Goal: Task Accomplishment & Management: Use online tool/utility

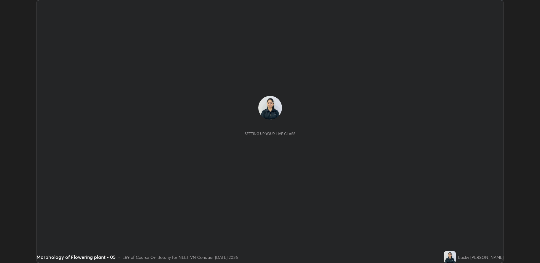
scroll to position [263, 540]
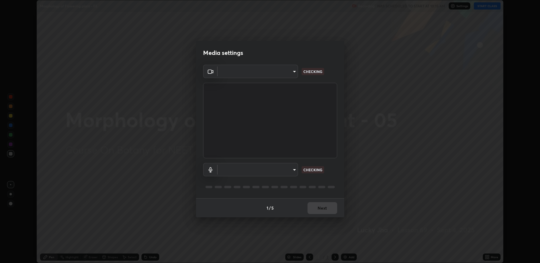
type input "fbf3bf66c54ebdc22d4a916e1eeea5187fc1625fd733ae2b86b360c30985395f"
type input "default"
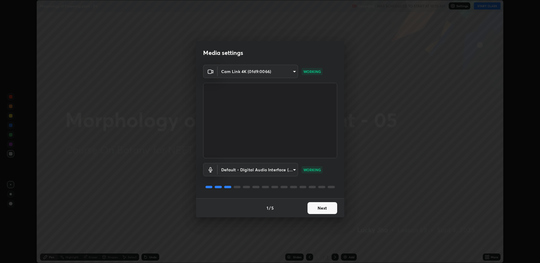
click at [324, 209] on button "Next" at bounding box center [322, 208] width 30 height 12
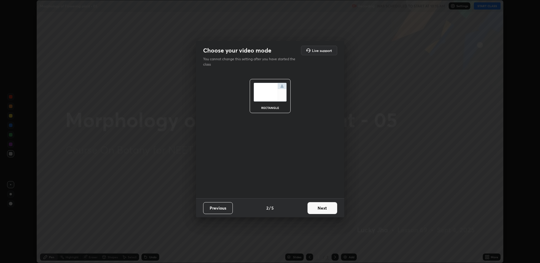
click at [322, 208] on button "Next" at bounding box center [322, 208] width 30 height 12
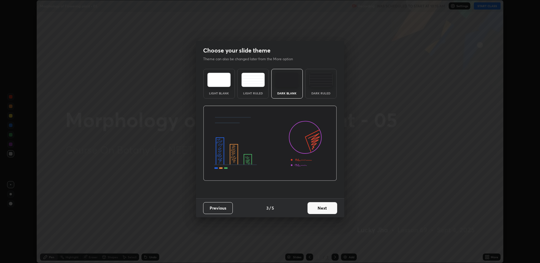
click at [322, 208] on button "Next" at bounding box center [322, 208] width 30 height 12
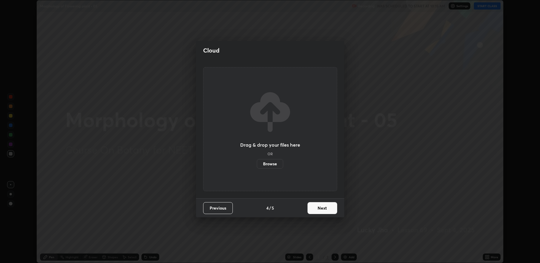
click at [322, 209] on button "Next" at bounding box center [322, 208] width 30 height 12
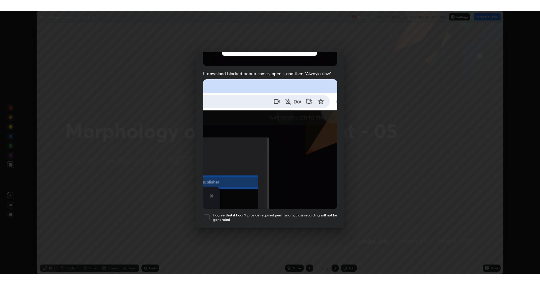
scroll to position [120, 0]
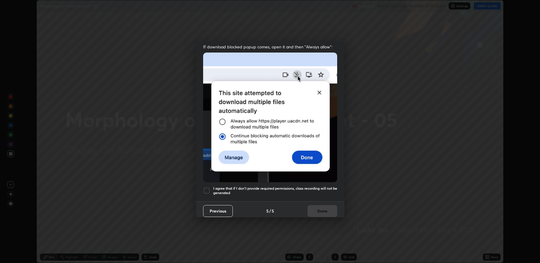
click at [209, 189] on div at bounding box center [206, 190] width 7 height 7
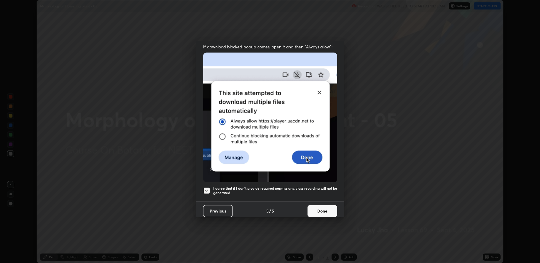
click at [317, 210] on button "Done" at bounding box center [322, 211] width 30 height 12
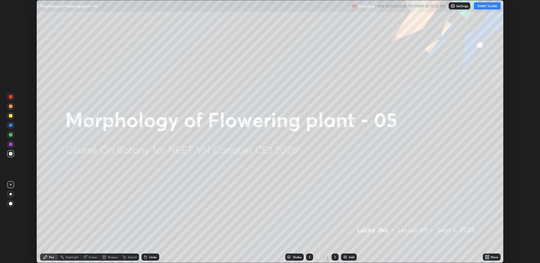
click at [346, 256] on img at bounding box center [345, 256] width 5 height 5
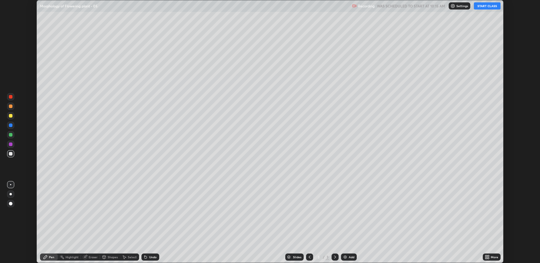
click at [486, 255] on icon at bounding box center [485, 255] width 1 height 1
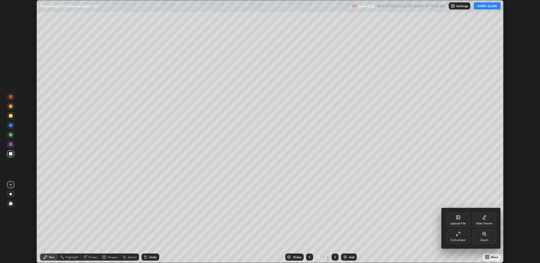
click at [460, 238] on div "Full screen" at bounding box center [458, 239] width 15 height 3
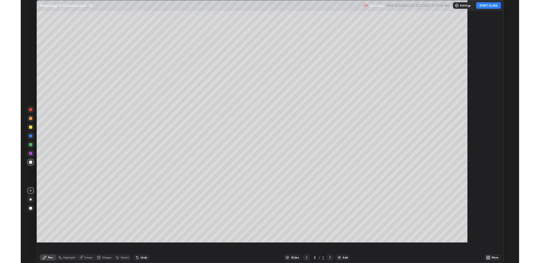
scroll to position [285, 540]
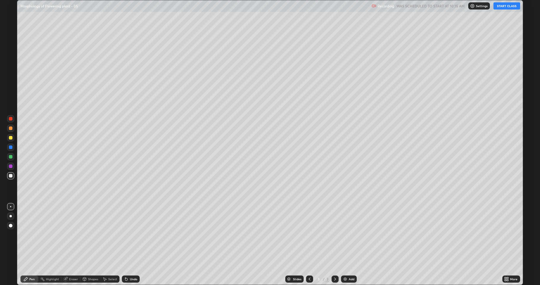
click at [505, 5] on button "START CLASS" at bounding box center [506, 5] width 27 height 7
click at [10, 138] on div at bounding box center [11, 138] width 4 height 4
click at [9, 137] on div at bounding box center [11, 138] width 4 height 4
click at [12, 175] on div at bounding box center [11, 176] width 4 height 4
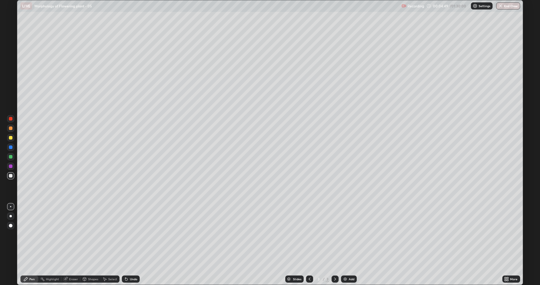
click at [73, 262] on div "Eraser" at bounding box center [70, 279] width 19 height 12
click at [33, 262] on div "Pen" at bounding box center [29, 279] width 18 height 12
click at [12, 156] on div at bounding box center [11, 157] width 4 height 4
click at [11, 139] on div at bounding box center [11, 138] width 4 height 4
click at [11, 175] on div at bounding box center [11, 176] width 4 height 4
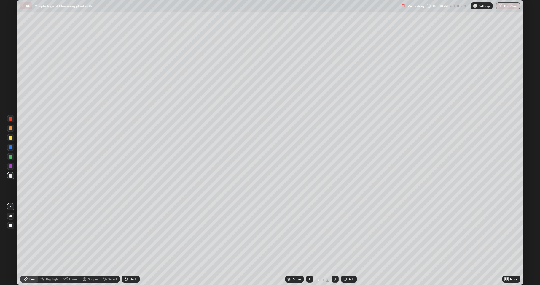
click at [11, 148] on div at bounding box center [11, 147] width 4 height 4
click at [68, 262] on div "Eraser" at bounding box center [70, 279] width 19 height 12
click at [10, 258] on icon at bounding box center [10, 258] width 5 height 5
click at [30, 262] on div "Pen" at bounding box center [29, 278] width 18 height 7
click at [9, 175] on div at bounding box center [11, 176] width 4 height 4
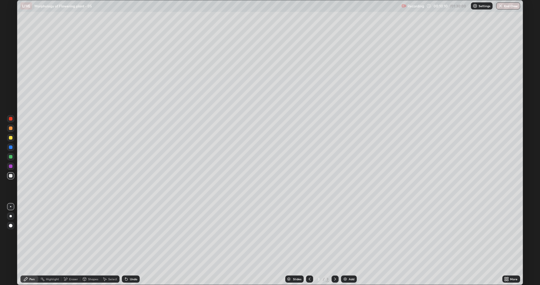
click at [69, 262] on div "Eraser" at bounding box center [70, 278] width 19 height 7
click at [31, 262] on div "Pen" at bounding box center [31, 278] width 5 height 3
click at [87, 262] on div "Shapes" at bounding box center [90, 278] width 20 height 7
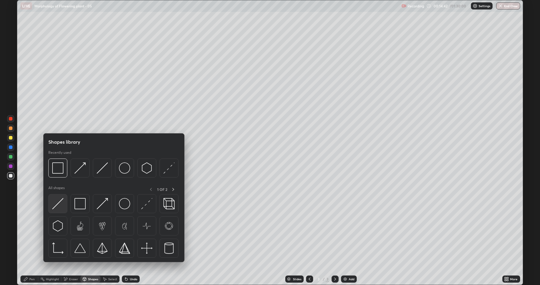
click at [59, 204] on img at bounding box center [57, 203] width 11 height 11
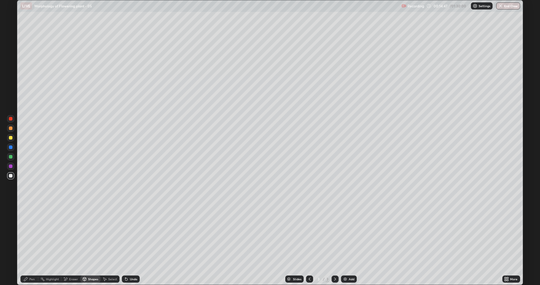
click at [32, 262] on div "Pen" at bounding box center [31, 278] width 5 height 3
click at [9, 138] on div at bounding box center [11, 138] width 4 height 4
click at [33, 262] on div "Pen" at bounding box center [31, 278] width 5 height 3
click at [507, 262] on icon at bounding box center [507, 279] width 1 height 1
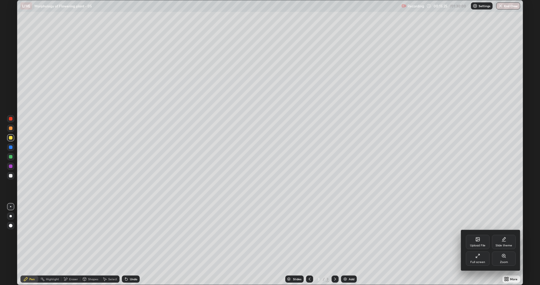
click at [480, 261] on div "Full screen" at bounding box center [477, 261] width 15 height 3
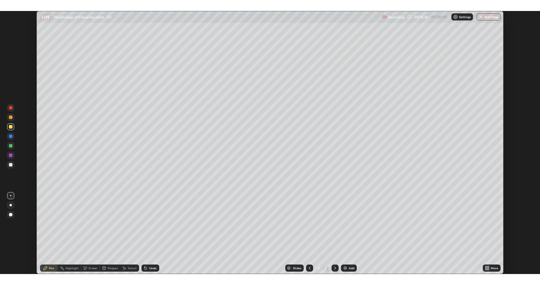
scroll to position [29376, 29099]
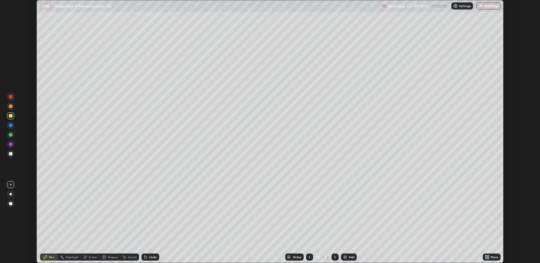
click at [494, 258] on div "More" at bounding box center [494, 256] width 7 height 3
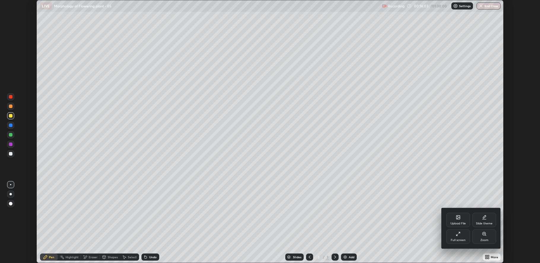
click at [462, 235] on div "Full screen" at bounding box center [458, 236] width 24 height 14
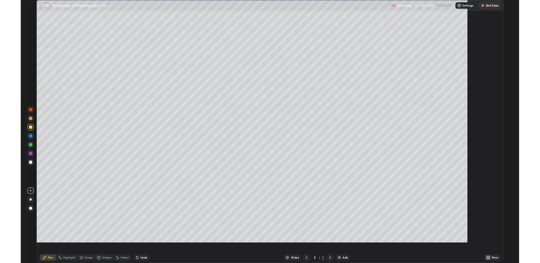
scroll to position [285, 540]
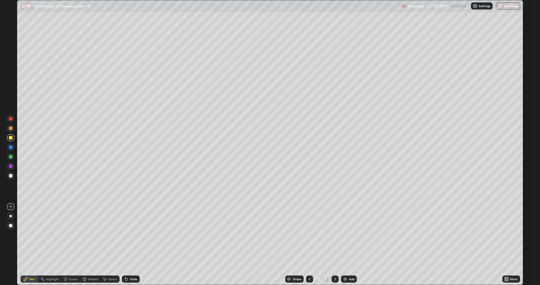
click at [71, 262] on div "Eraser" at bounding box center [73, 278] width 9 height 3
click at [29, 262] on div "Pen" at bounding box center [31, 278] width 5 height 3
click at [10, 176] on div at bounding box center [11, 176] width 4 height 4
click at [10, 139] on div at bounding box center [11, 138] width 4 height 4
click at [11, 177] on div at bounding box center [11, 176] width 4 height 4
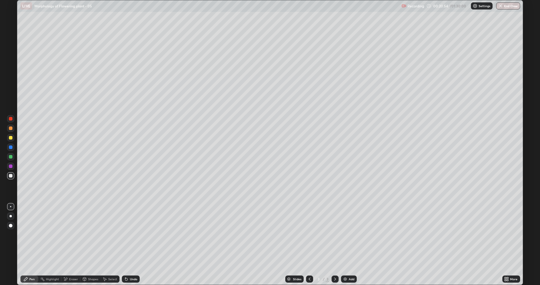
click at [130, 262] on div "Undo" at bounding box center [133, 278] width 7 height 3
click at [130, 262] on div "Undo" at bounding box center [131, 278] width 18 height 7
click at [132, 262] on div "Undo" at bounding box center [133, 278] width 7 height 3
click at [11, 156] on div at bounding box center [11, 157] width 4 height 4
click at [9, 175] on div at bounding box center [11, 176] width 4 height 4
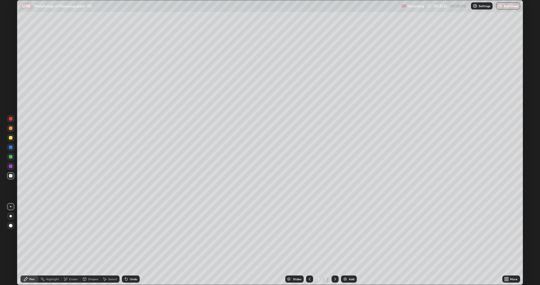
click at [9, 158] on div at bounding box center [10, 156] width 7 height 7
click at [10, 177] on div at bounding box center [11, 176] width 4 height 4
click at [9, 138] on div at bounding box center [11, 138] width 4 height 4
click at [13, 176] on div at bounding box center [10, 175] width 7 height 7
click at [11, 136] on div at bounding box center [11, 138] width 4 height 4
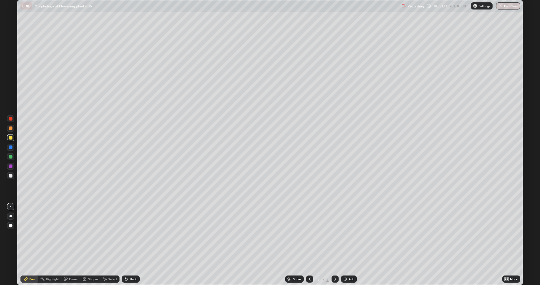
click at [68, 262] on icon at bounding box center [65, 278] width 5 height 5
click at [33, 262] on div "Pen" at bounding box center [31, 278] width 5 height 3
click at [346, 262] on img at bounding box center [345, 278] width 5 height 5
click at [7, 138] on div at bounding box center [10, 137] width 7 height 7
click at [9, 176] on div at bounding box center [11, 176] width 4 height 4
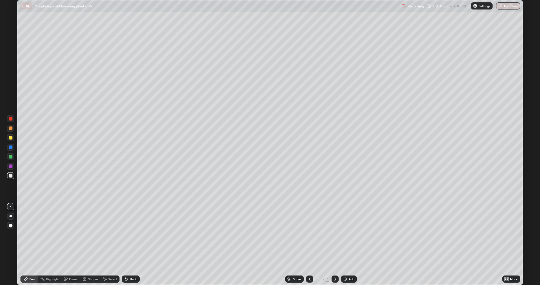
click at [132, 262] on div "Undo" at bounding box center [131, 278] width 18 height 7
click at [136, 262] on div "Undo" at bounding box center [131, 278] width 18 height 7
click at [75, 262] on div "Eraser" at bounding box center [73, 278] width 9 height 3
click at [31, 262] on div "Pen" at bounding box center [31, 278] width 5 height 3
click at [10, 175] on div at bounding box center [11, 176] width 4 height 4
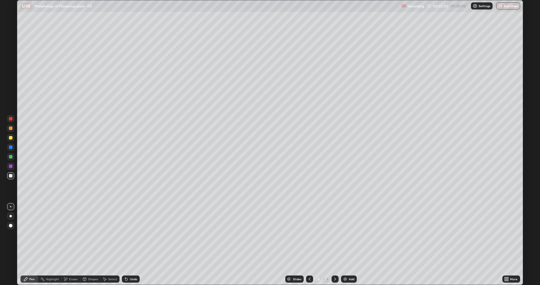
click at [9, 177] on div at bounding box center [10, 175] width 7 height 7
click at [11, 176] on div at bounding box center [11, 176] width 4 height 4
click at [11, 138] on div at bounding box center [11, 138] width 4 height 4
click at [10, 177] on div at bounding box center [11, 176] width 4 height 4
click at [11, 137] on div at bounding box center [11, 138] width 4 height 4
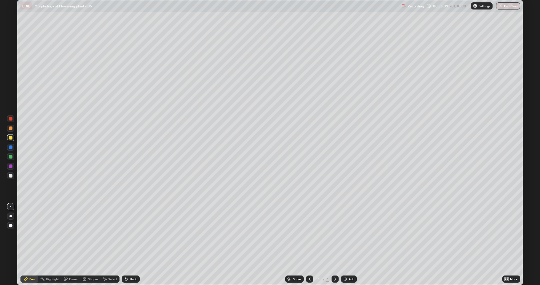
click at [10, 177] on div at bounding box center [11, 176] width 4 height 4
click at [10, 168] on div at bounding box center [10, 165] width 7 height 7
click at [10, 155] on div at bounding box center [11, 157] width 4 height 4
click at [10, 177] on div at bounding box center [11, 176] width 4 height 4
click at [68, 262] on div "Eraser" at bounding box center [70, 278] width 19 height 7
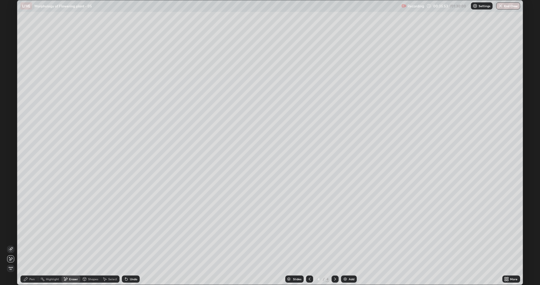
click at [29, 262] on div "Pen" at bounding box center [31, 278] width 5 height 3
click at [8, 176] on div at bounding box center [10, 175] width 7 height 7
click at [73, 262] on div "Eraser" at bounding box center [73, 278] width 9 height 3
click at [11, 262] on span "Erase all" at bounding box center [10, 268] width 7 height 4
click at [11, 138] on div at bounding box center [11, 138] width 4 height 4
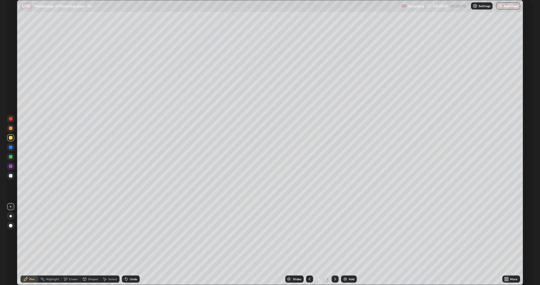
click at [32, 262] on div "Pen" at bounding box center [31, 278] width 5 height 3
click at [9, 176] on div at bounding box center [11, 176] width 4 height 4
click at [9, 128] on div at bounding box center [11, 128] width 4 height 4
click at [8, 176] on div at bounding box center [10, 175] width 7 height 7
click at [11, 128] on div at bounding box center [11, 128] width 4 height 4
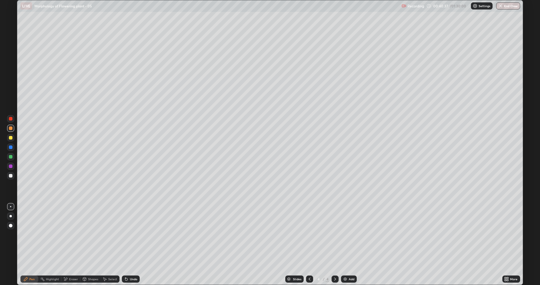
click at [11, 176] on div at bounding box center [11, 176] width 4 height 4
click at [12, 157] on div at bounding box center [11, 157] width 4 height 4
click at [11, 138] on div at bounding box center [11, 138] width 4 height 4
click at [12, 177] on div at bounding box center [11, 176] width 4 height 4
click at [9, 167] on div at bounding box center [11, 166] width 4 height 4
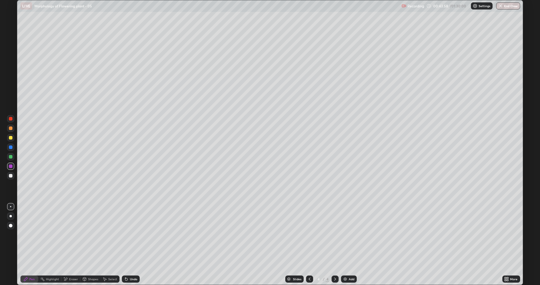
click at [70, 262] on div "Eraser" at bounding box center [73, 278] width 9 height 3
click at [26, 262] on icon at bounding box center [25, 278] width 5 height 5
click at [9, 177] on div at bounding box center [11, 176] width 4 height 4
click at [11, 136] on div at bounding box center [11, 138] width 4 height 4
click at [11, 177] on div at bounding box center [11, 176] width 4 height 4
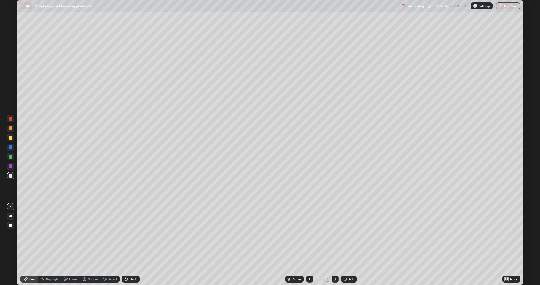
click at [131, 262] on div "Undo" at bounding box center [133, 278] width 7 height 3
click at [132, 262] on div "Undo" at bounding box center [133, 278] width 7 height 3
click at [134, 262] on div "Undo" at bounding box center [133, 278] width 7 height 3
click at [135, 262] on div "Undo" at bounding box center [131, 278] width 18 height 7
click at [134, 262] on div "Undo" at bounding box center [131, 278] width 18 height 7
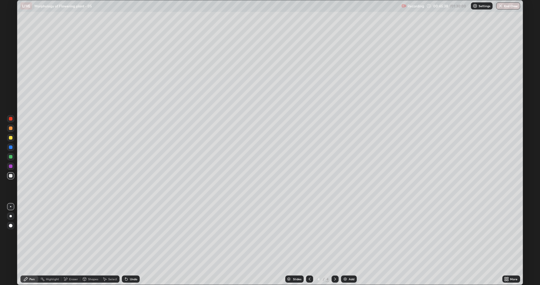
click at [31, 262] on div "Pen" at bounding box center [29, 278] width 18 height 7
click at [26, 262] on icon at bounding box center [26, 279] width 4 height 4
click at [8, 138] on div at bounding box center [10, 137] width 7 height 7
click at [11, 176] on div at bounding box center [11, 176] width 4 height 4
click at [66, 262] on icon at bounding box center [65, 278] width 5 height 5
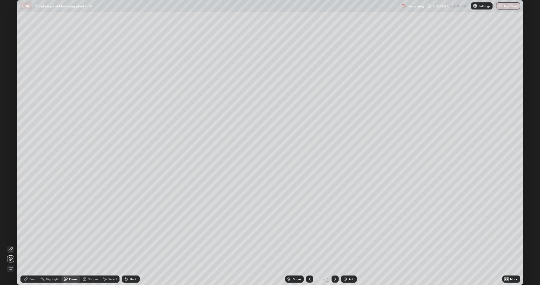
click at [28, 262] on icon at bounding box center [25, 278] width 5 height 5
click at [14, 135] on div at bounding box center [10, 137] width 7 height 7
click at [12, 175] on div at bounding box center [11, 176] width 4 height 4
click at [73, 262] on div "Eraser" at bounding box center [73, 278] width 9 height 3
click at [125, 262] on icon at bounding box center [126, 279] width 2 height 2
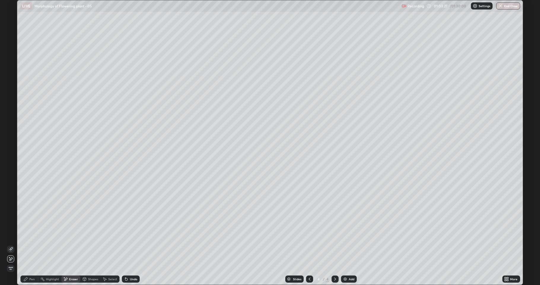
click at [347, 262] on div "Add" at bounding box center [349, 278] width 16 height 7
click at [31, 262] on div "Pen" at bounding box center [31, 278] width 5 height 3
click at [11, 128] on div at bounding box center [11, 128] width 4 height 4
click at [8, 129] on div at bounding box center [10, 127] width 7 height 7
click at [9, 159] on div at bounding box center [10, 156] width 7 height 7
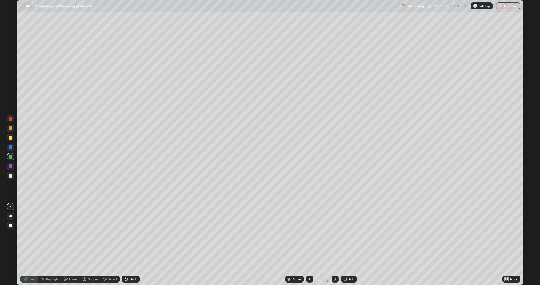
click at [10, 156] on div at bounding box center [11, 157] width 4 height 4
click at [11, 176] on div at bounding box center [11, 176] width 4 height 4
click at [10, 156] on div at bounding box center [11, 157] width 4 height 4
click at [10, 175] on div at bounding box center [11, 176] width 4 height 4
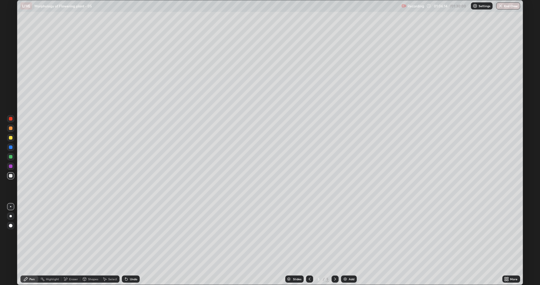
click at [10, 156] on div at bounding box center [11, 157] width 4 height 4
click at [11, 216] on div at bounding box center [10, 216] width 2 height 2
click at [11, 206] on div at bounding box center [10, 206] width 1 height 1
click at [11, 175] on div at bounding box center [11, 176] width 4 height 4
click at [9, 177] on div at bounding box center [11, 176] width 4 height 4
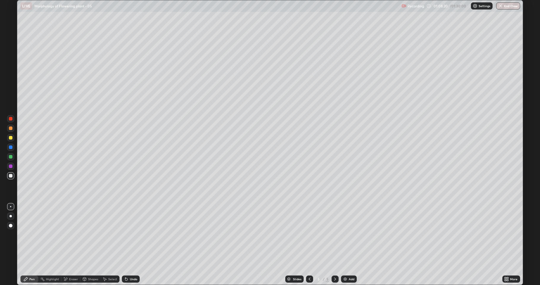
click at [11, 175] on div at bounding box center [11, 176] width 4 height 4
click at [9, 156] on div at bounding box center [11, 157] width 4 height 4
click at [9, 175] on div at bounding box center [11, 176] width 4 height 4
click at [10, 158] on div at bounding box center [10, 156] width 7 height 7
click at [10, 175] on div at bounding box center [11, 176] width 4 height 4
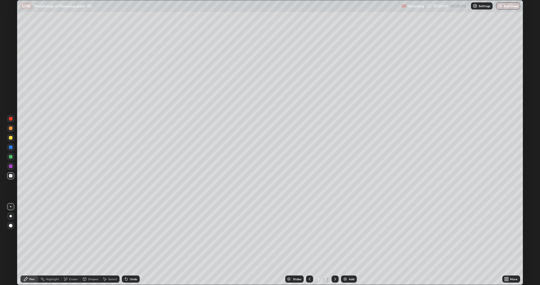
click at [66, 262] on icon at bounding box center [65, 278] width 3 height 3
click at [33, 262] on div "Pen" at bounding box center [31, 278] width 5 height 3
click at [12, 175] on div at bounding box center [11, 176] width 4 height 4
click at [14, 158] on div at bounding box center [10, 156] width 7 height 7
click at [10, 177] on div at bounding box center [10, 175] width 7 height 7
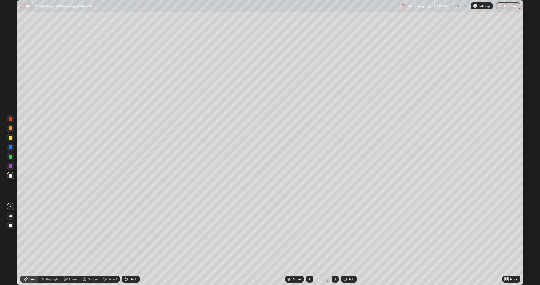
click at [27, 262] on icon at bounding box center [25, 278] width 5 height 5
click at [347, 262] on div "Add" at bounding box center [349, 278] width 16 height 7
click at [10, 128] on div at bounding box center [11, 128] width 4 height 4
click at [9, 175] on div at bounding box center [11, 176] width 4 height 4
click at [71, 262] on div "Eraser" at bounding box center [73, 278] width 9 height 3
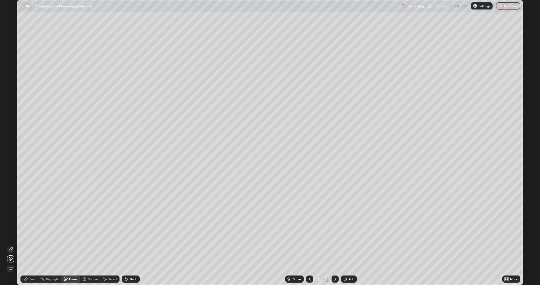
click at [9, 252] on div at bounding box center [10, 248] width 7 height 7
click at [29, 262] on div "Pen" at bounding box center [29, 278] width 18 height 7
click at [9, 176] on div at bounding box center [11, 176] width 4 height 4
click at [309, 262] on icon at bounding box center [309, 278] width 5 height 5
click at [346, 262] on img at bounding box center [345, 278] width 5 height 5
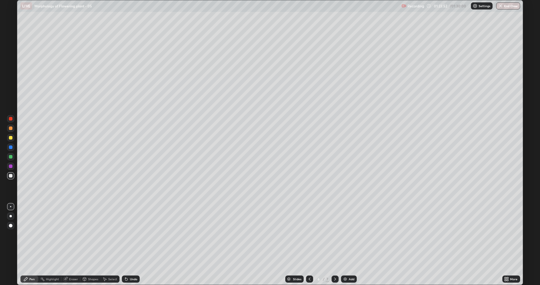
click at [309, 262] on icon at bounding box center [310, 278] width 2 height 3
click at [309, 262] on icon at bounding box center [309, 278] width 5 height 5
click at [334, 262] on icon at bounding box center [335, 278] width 5 height 5
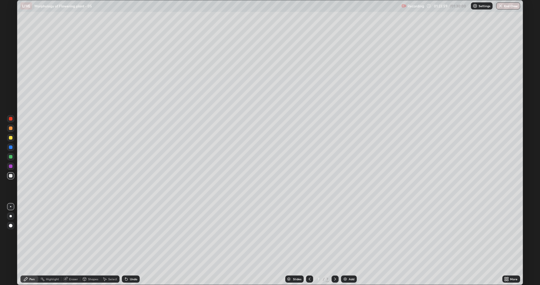
click at [70, 262] on div "Eraser" at bounding box center [73, 278] width 9 height 3
click at [31, 262] on div "Pen" at bounding box center [31, 278] width 5 height 3
click at [13, 137] on div at bounding box center [10, 137] width 7 height 7
click at [72, 262] on div "Eraser" at bounding box center [73, 278] width 9 height 3
click at [32, 262] on div "Pen" at bounding box center [31, 278] width 5 height 3
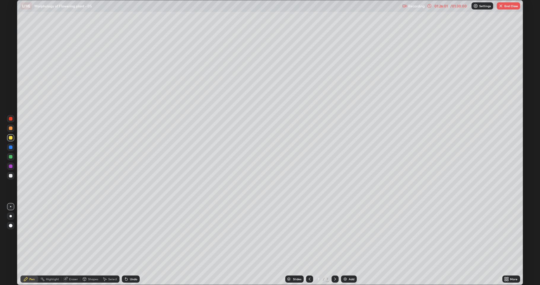
click at [7, 176] on div at bounding box center [10, 175] width 7 height 7
click at [62, 262] on div "Eraser" at bounding box center [70, 278] width 19 height 7
click at [11, 259] on icon at bounding box center [10, 258] width 5 height 5
click at [32, 262] on div "Pen" at bounding box center [31, 278] width 5 height 3
click at [130, 262] on div "Undo" at bounding box center [133, 278] width 7 height 3
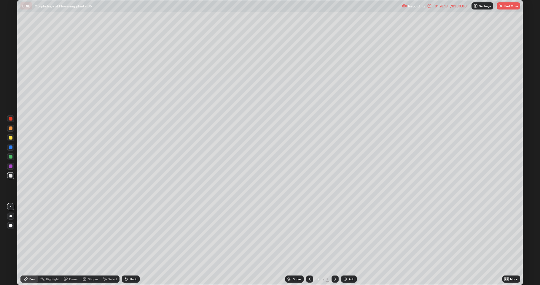
click at [505, 7] on button "End Class" at bounding box center [507, 5] width 23 height 7
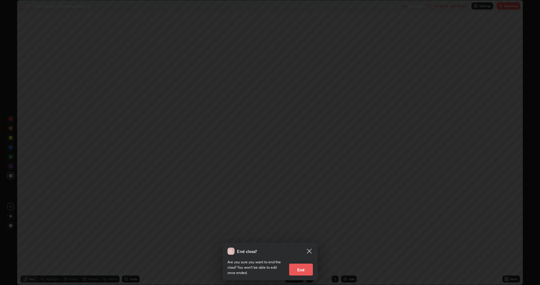
click at [307, 262] on button "End" at bounding box center [301, 269] width 24 height 12
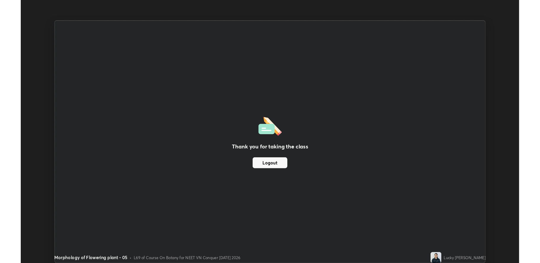
scroll to position [29376, 29099]
